Goal: Check status: Check status

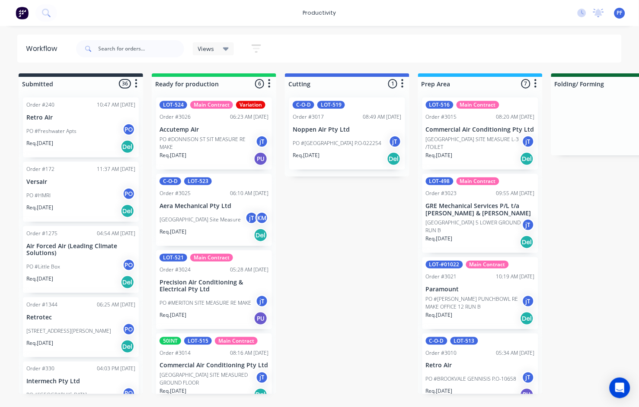
scroll to position [48, 0]
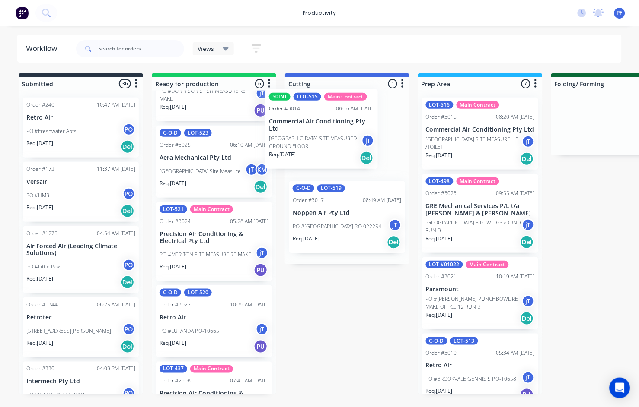
drag, startPoint x: 200, startPoint y: 313, endPoint x: 316, endPoint y: 111, distance: 233.0
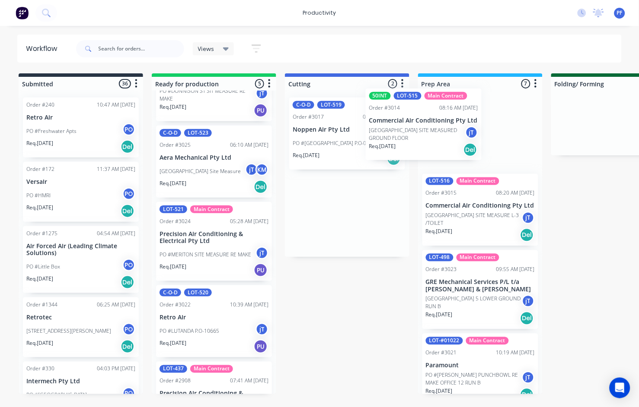
drag, startPoint x: 381, startPoint y: 123, endPoint x: 425, endPoint y: 117, distance: 44.4
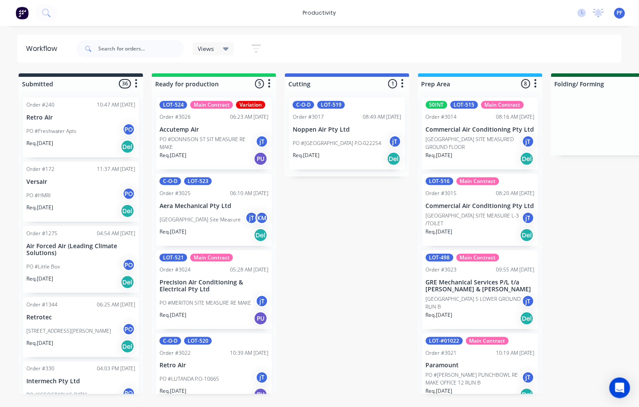
scroll to position [48, 0]
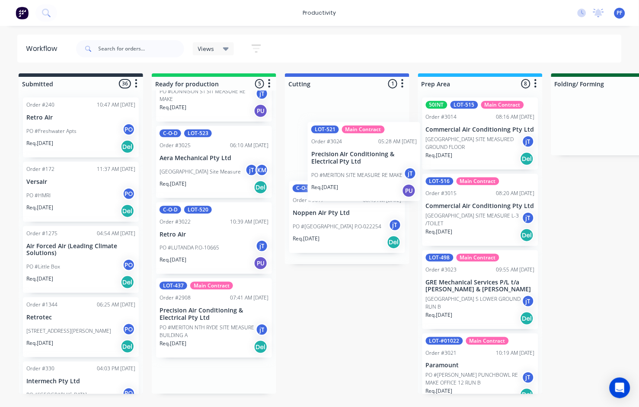
drag, startPoint x: 194, startPoint y: 226, endPoint x: 356, endPoint y: 139, distance: 184.6
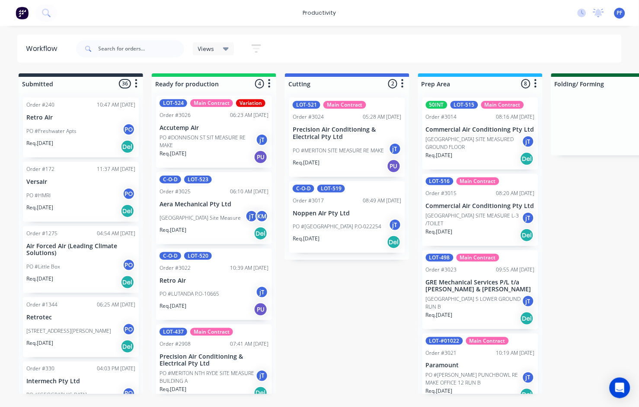
scroll to position [0, 0]
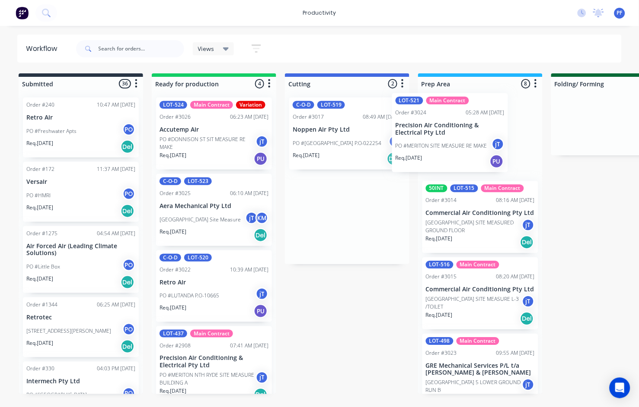
drag, startPoint x: 311, startPoint y: 130, endPoint x: 417, endPoint y: 126, distance: 105.5
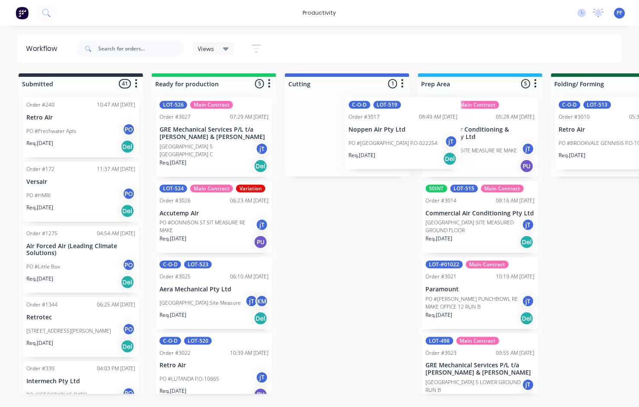
drag, startPoint x: 362, startPoint y: 121, endPoint x: 417, endPoint y: 120, distance: 54.9
